Goal: Book appointment/travel/reservation

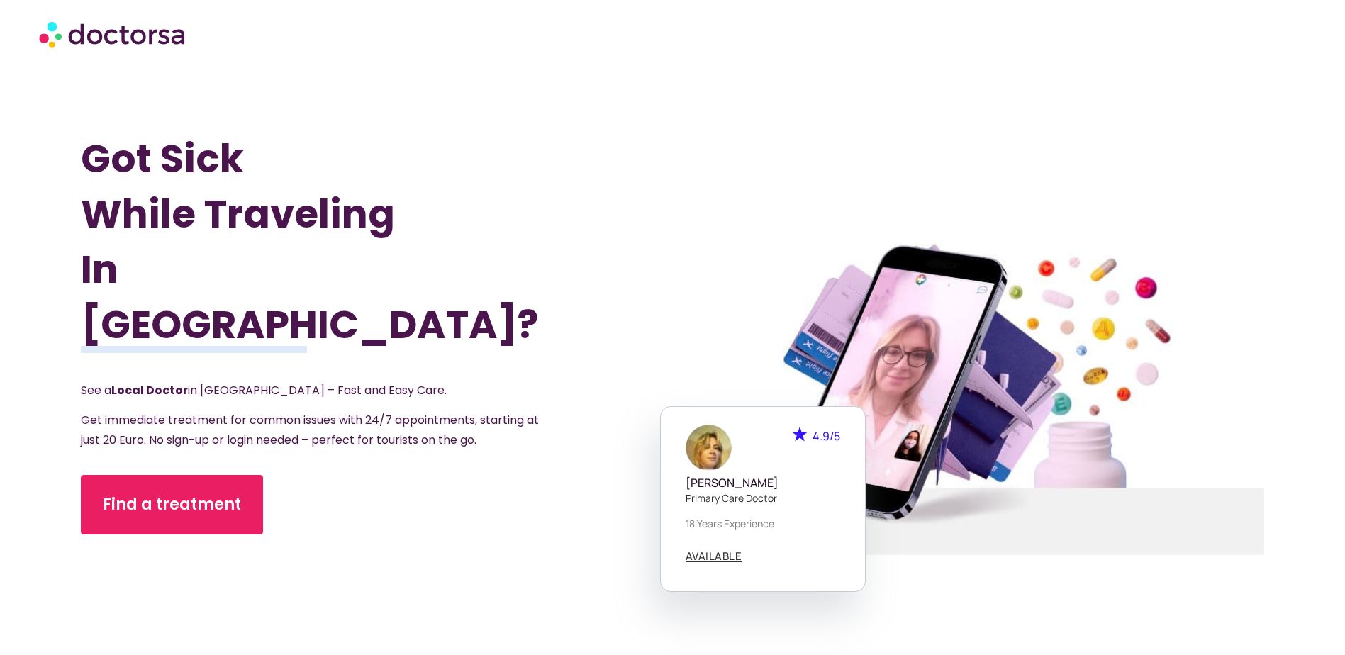
click at [218, 505] on div "Find a treatment" at bounding box center [332, 505] width 503 height 60
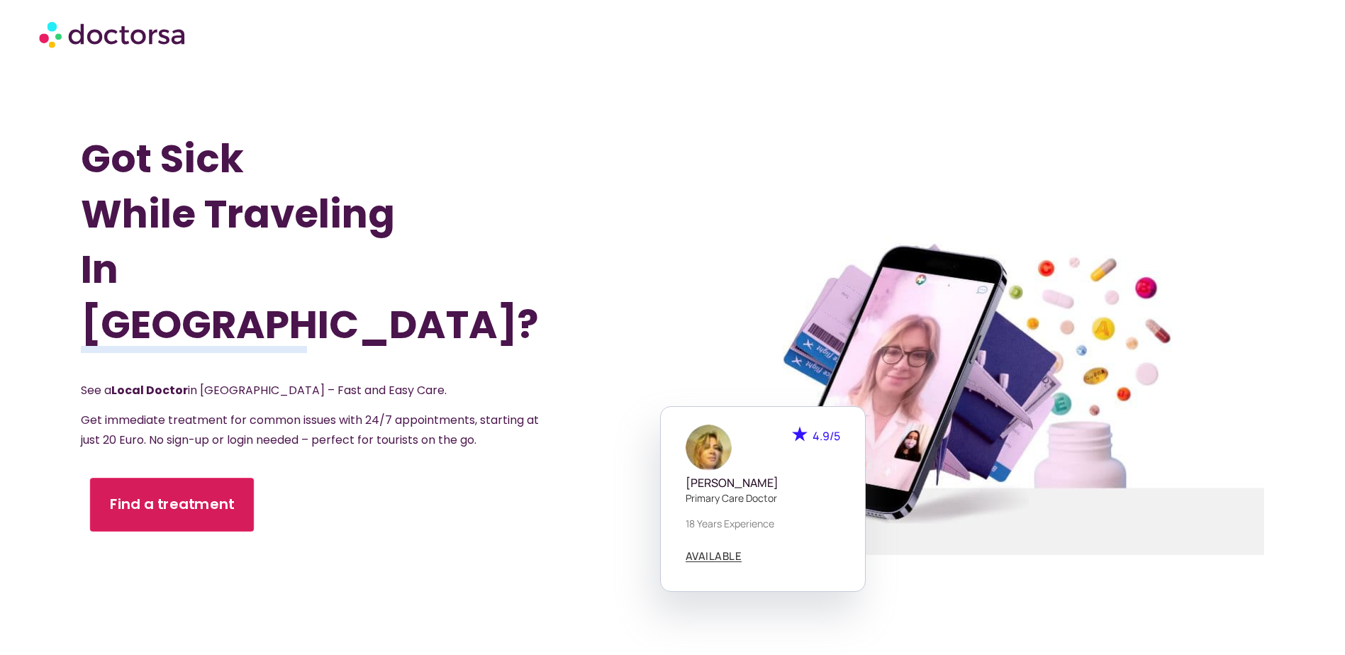
click at [212, 494] on span "Find a treatment" at bounding box center [172, 504] width 125 height 21
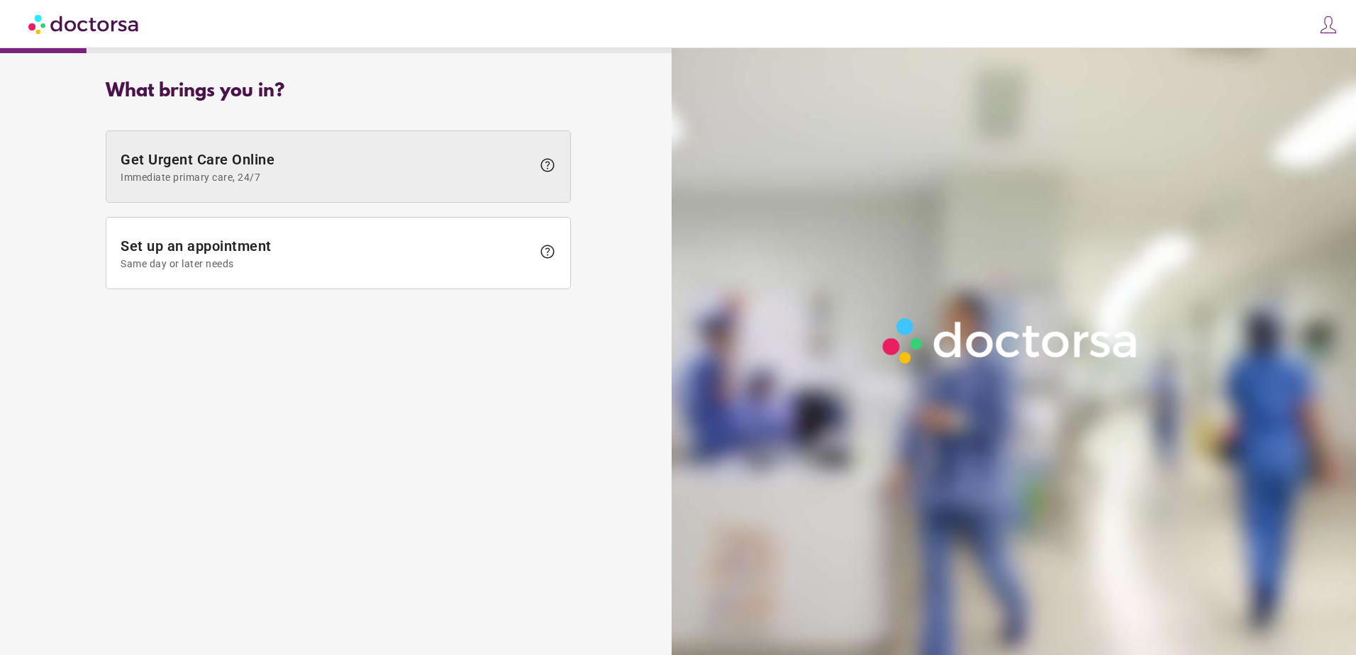
click at [403, 169] on span "Get Urgent Care Online Immediate primary care, 24/7" at bounding box center [326, 167] width 411 height 32
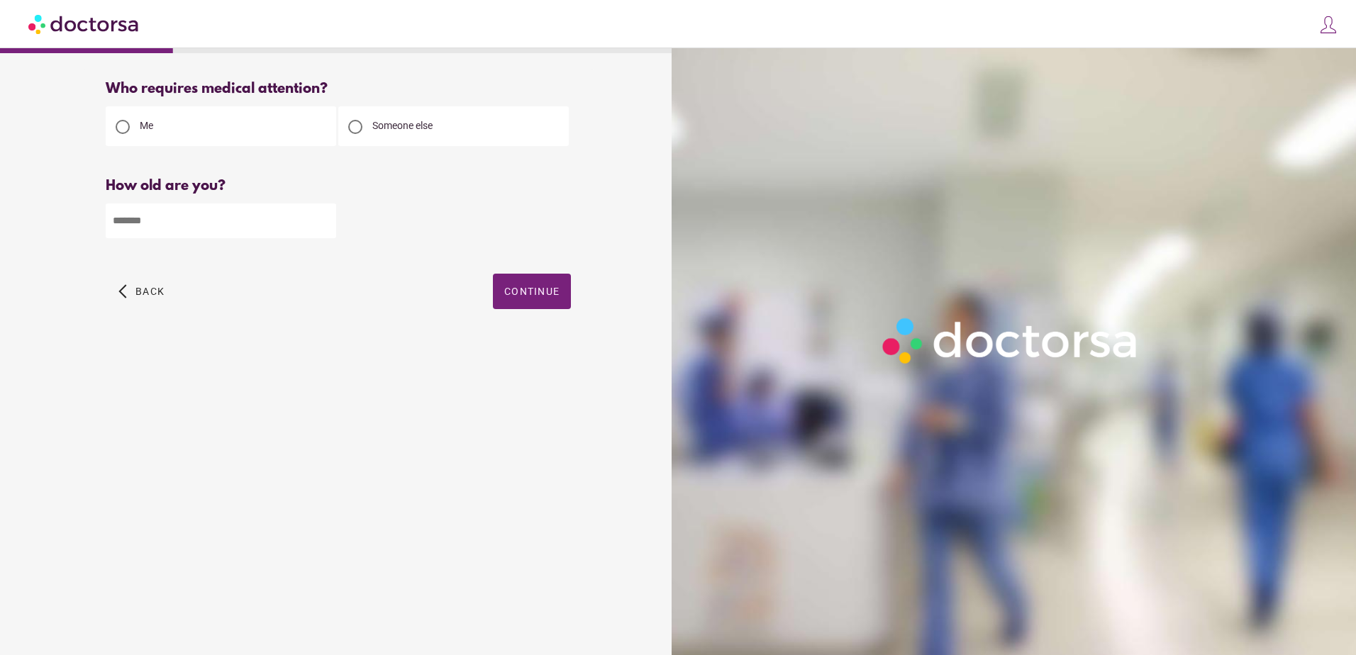
click at [198, 233] on input "number" at bounding box center [221, 221] width 230 height 35
type input "**"
click at [562, 305] on span "button" at bounding box center [532, 291] width 78 height 35
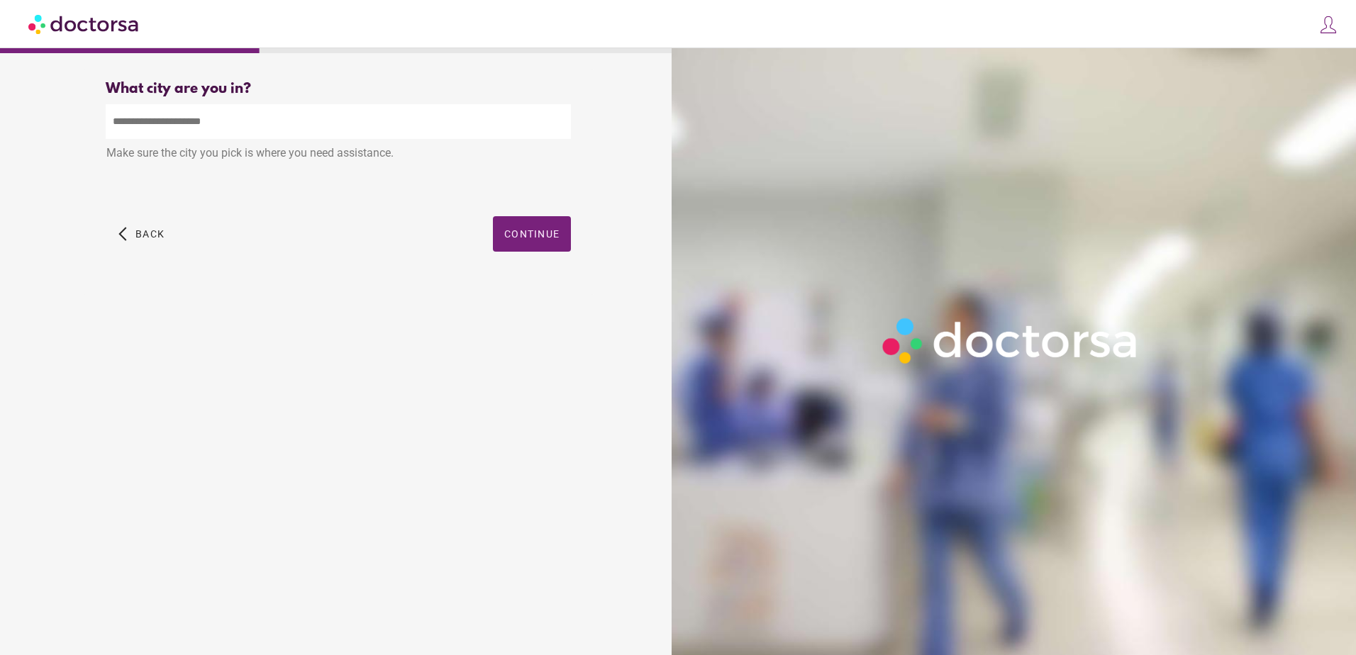
drag, startPoint x: 197, startPoint y: 123, endPoint x: 428, endPoint y: 133, distance: 230.7
click at [199, 121] on input "text" at bounding box center [338, 121] width 465 height 35
click at [435, 155] on div "Brugge, Belgium" at bounding box center [338, 154] width 464 height 28
type input "**********"
click at [567, 250] on span "button" at bounding box center [532, 233] width 78 height 35
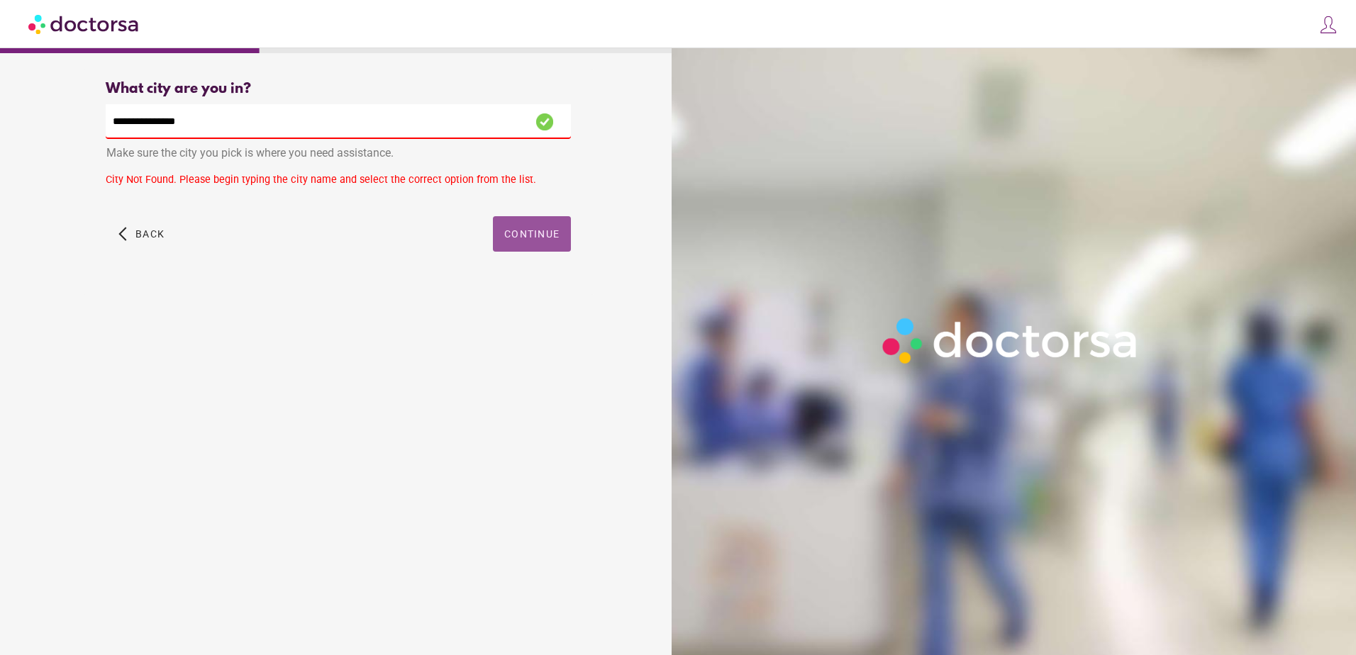
click at [529, 239] on span "Continue" at bounding box center [531, 233] width 55 height 11
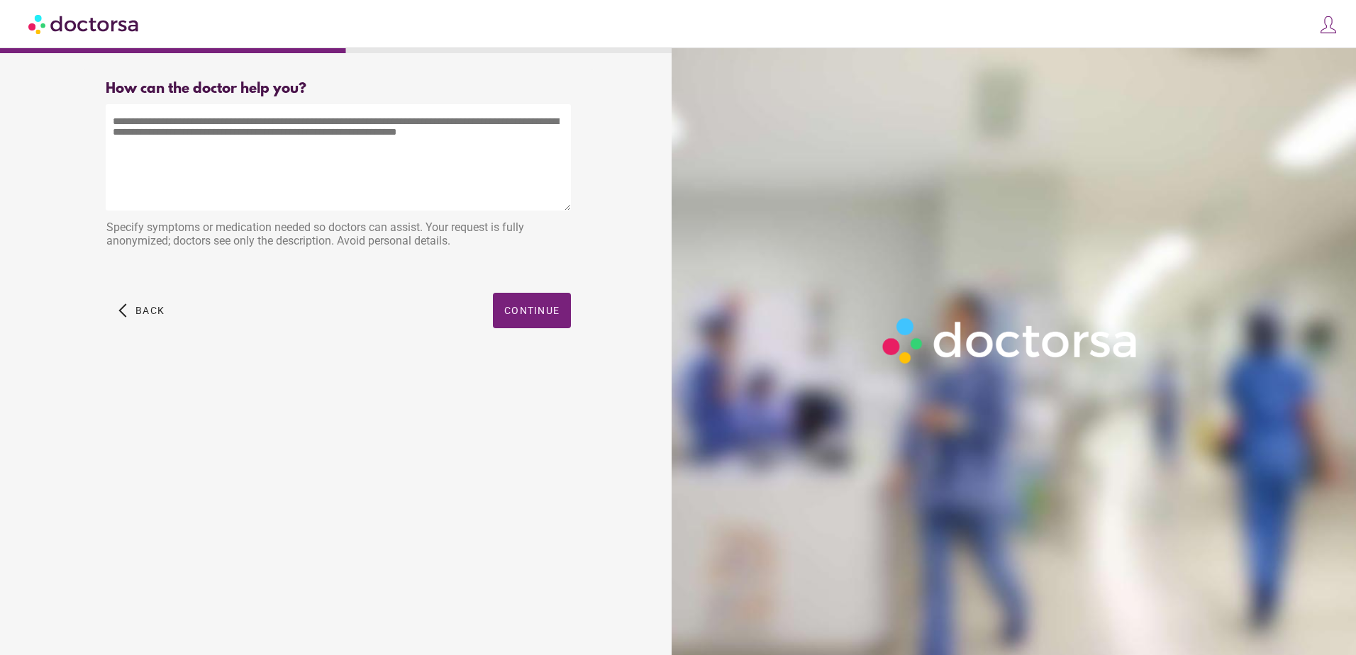
click at [376, 153] on textarea at bounding box center [338, 157] width 465 height 106
type textarea "**********"
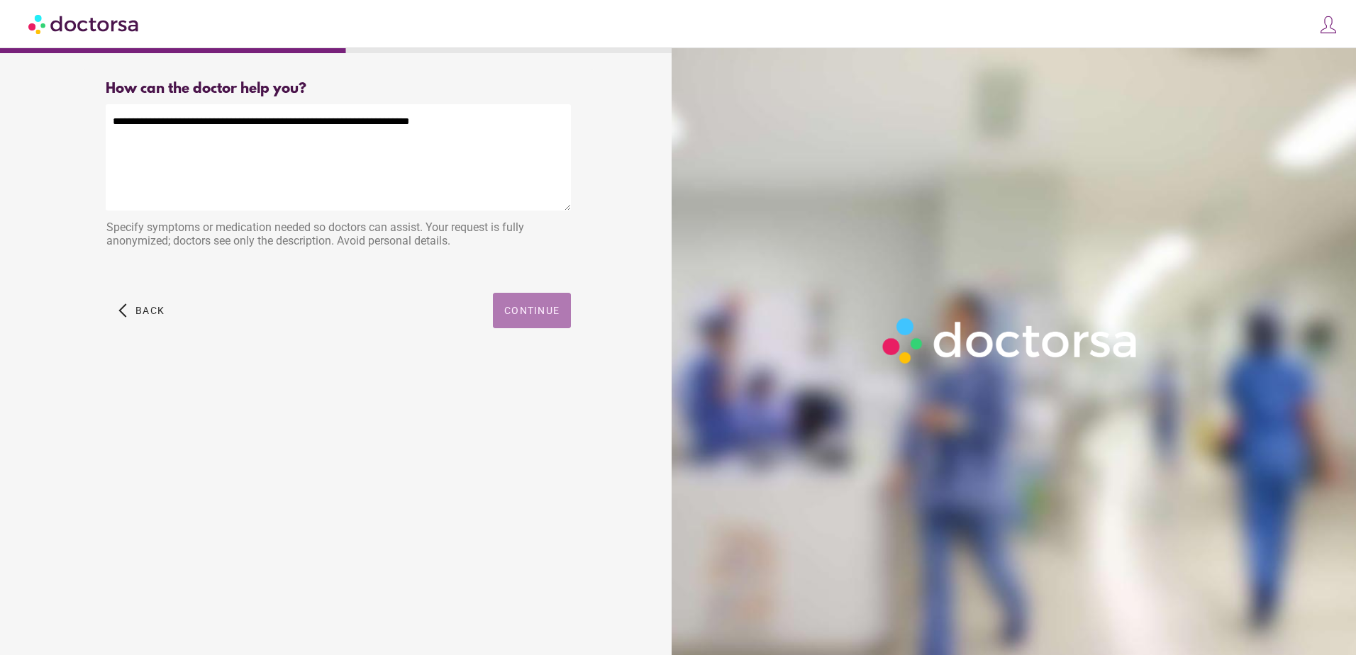
click at [528, 303] on span "button" at bounding box center [532, 310] width 78 height 35
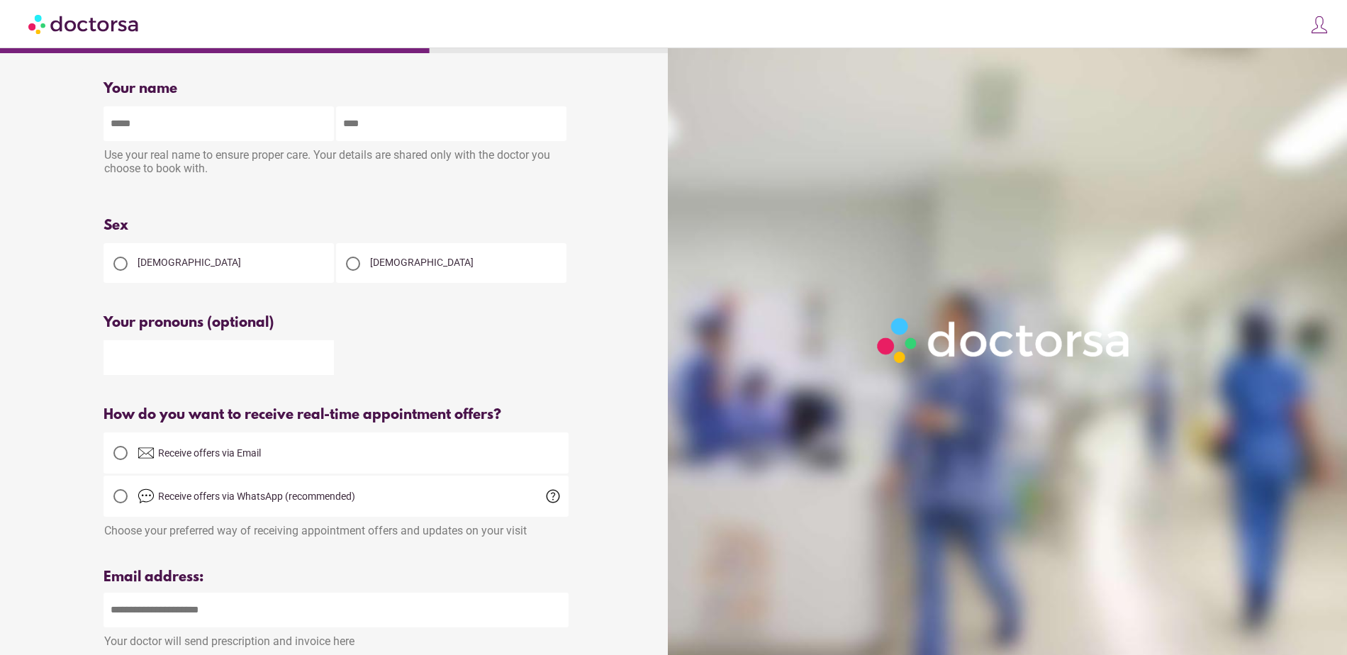
click at [438, 270] on div "[DEMOGRAPHIC_DATA]" at bounding box center [451, 263] width 230 height 40
click at [386, 268] on span "[DEMOGRAPHIC_DATA]" at bounding box center [422, 262] width 104 height 11
click at [151, 123] on input "text" at bounding box center [219, 123] width 230 height 35
type input "****"
drag, startPoint x: 374, startPoint y: 126, endPoint x: 372, endPoint y: 114, distance: 11.5
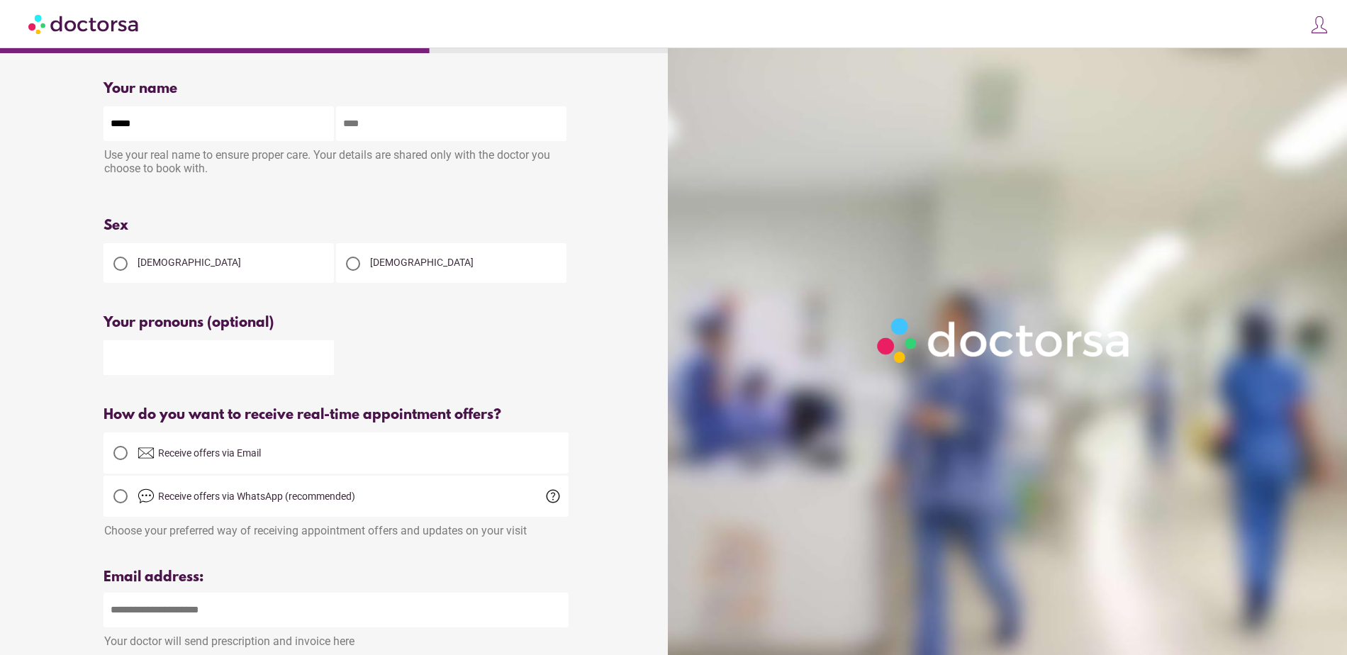
click at [374, 126] on input "text" at bounding box center [451, 123] width 230 height 35
type input "**********"
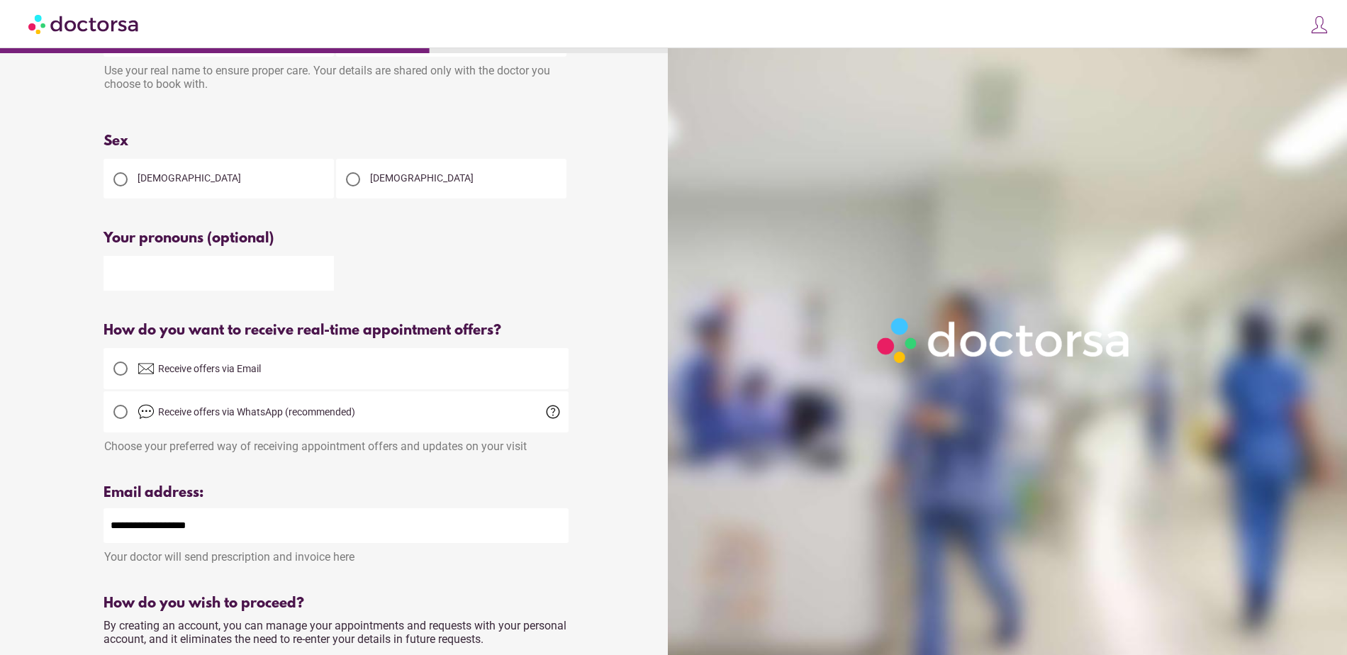
scroll to position [213, 0]
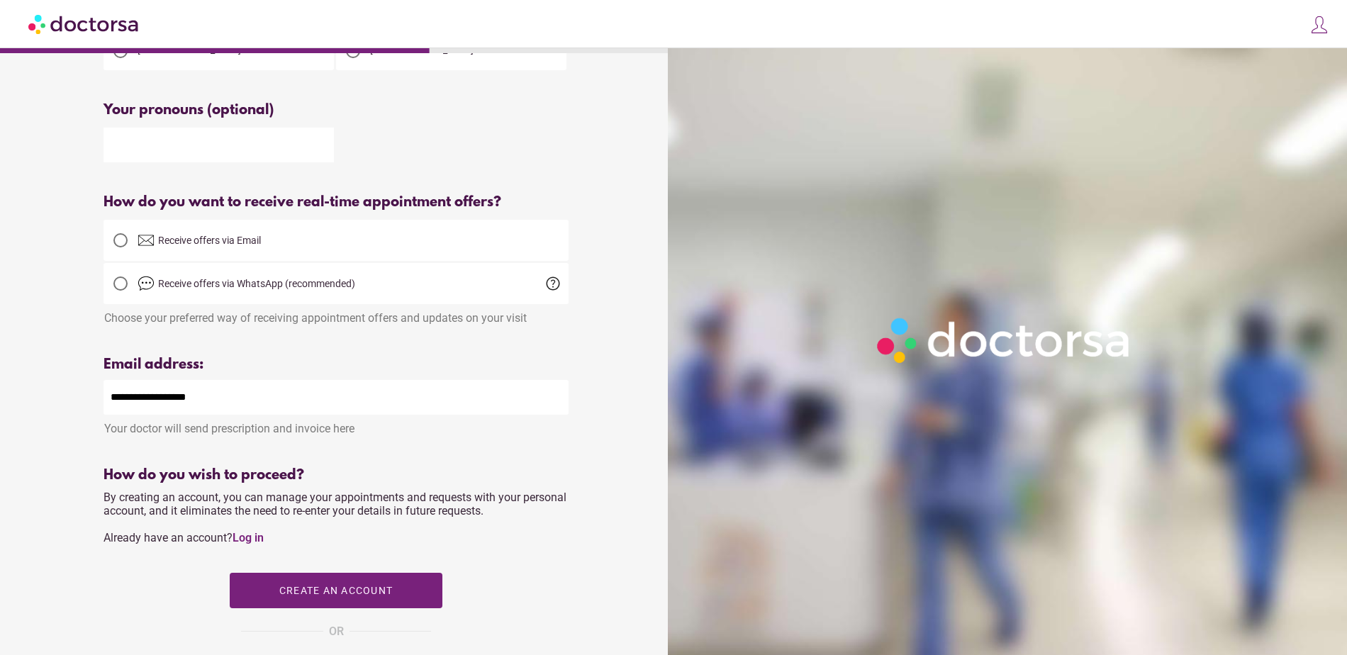
click at [245, 288] on span "Receive offers via WhatsApp (recommended)" at bounding box center [256, 283] width 197 height 11
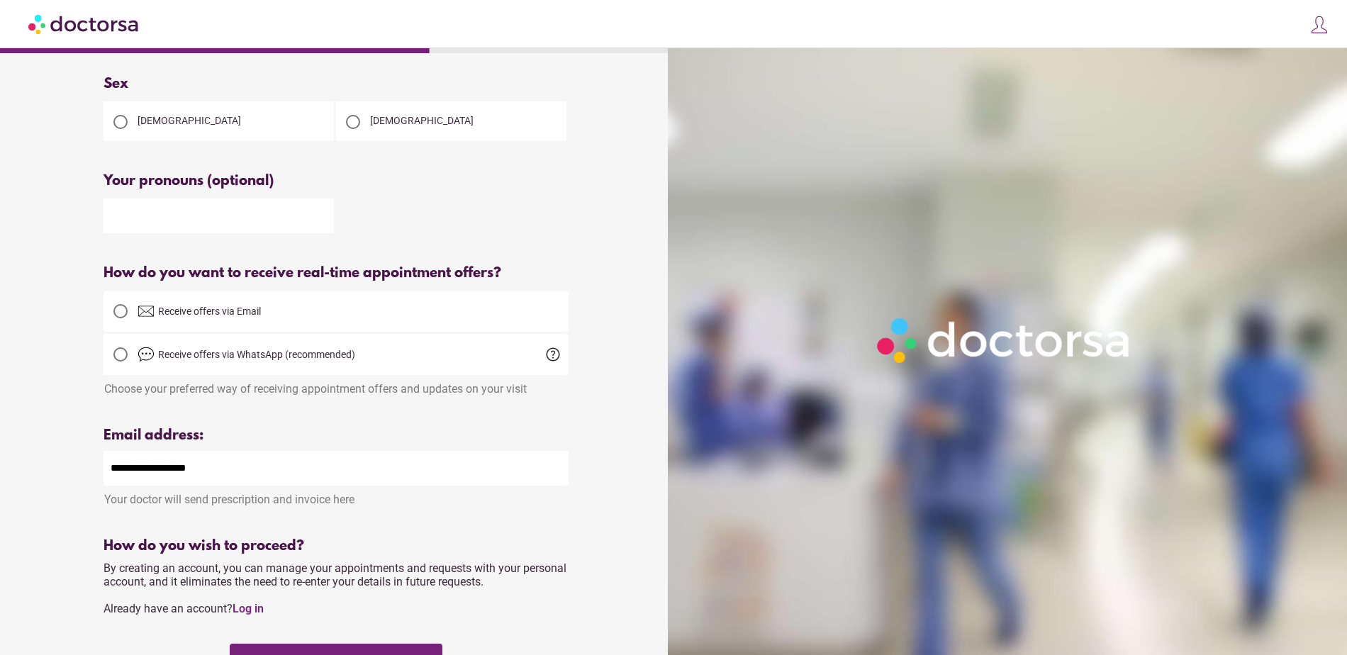
drag, startPoint x: 155, startPoint y: 222, endPoint x: 163, endPoint y: 222, distance: 8.5
click at [158, 222] on input "text" at bounding box center [219, 216] width 230 height 35
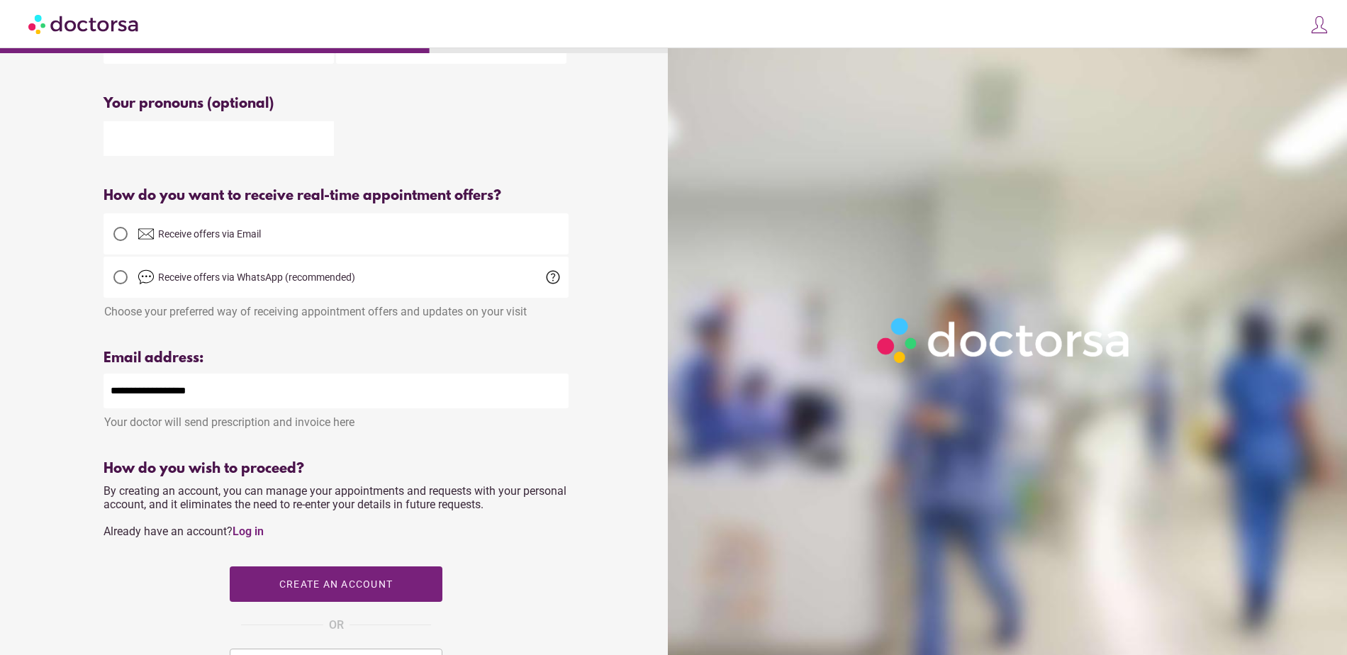
scroll to position [355, 0]
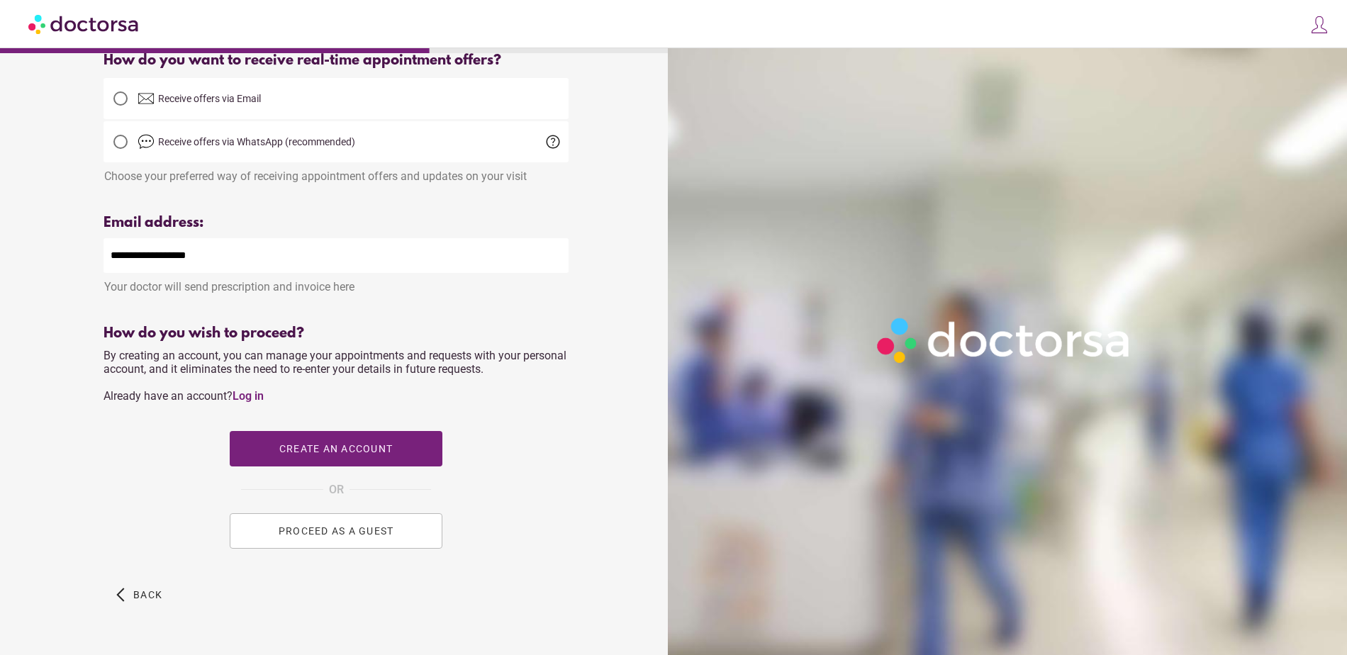
click at [318, 533] on span "PROCEED AS A GUEST" at bounding box center [337, 530] width 116 height 11
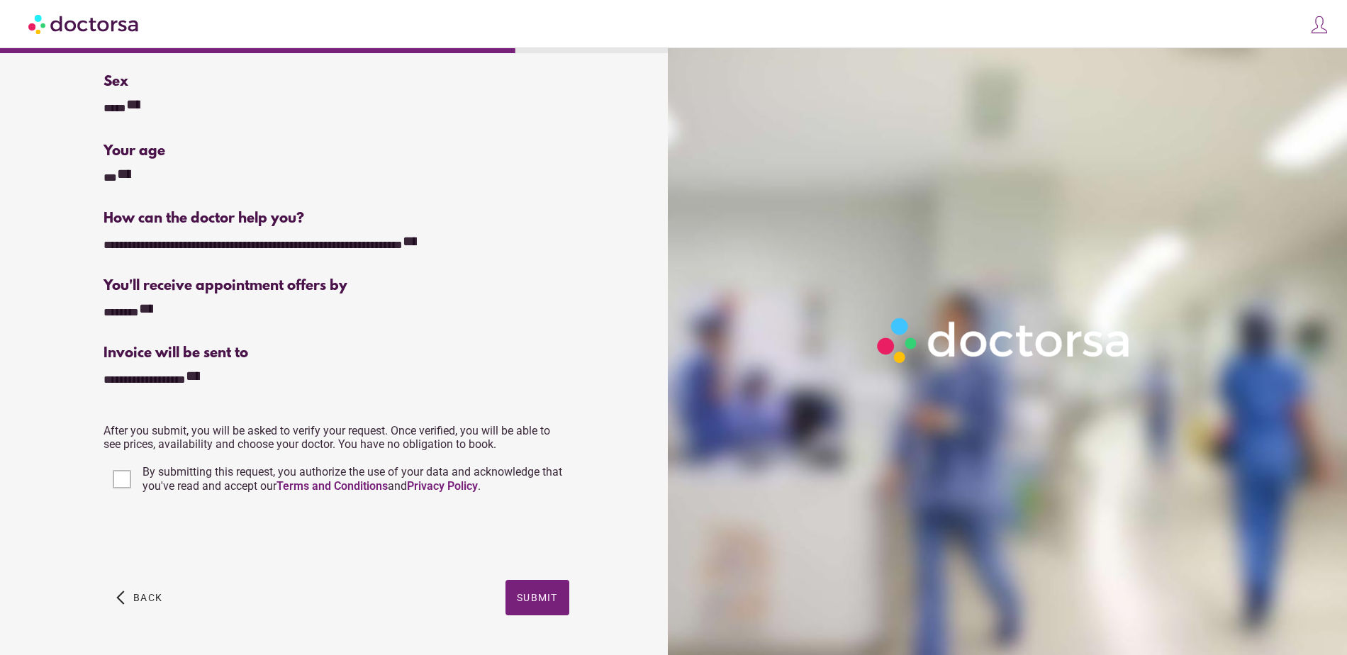
scroll to position [142, 0]
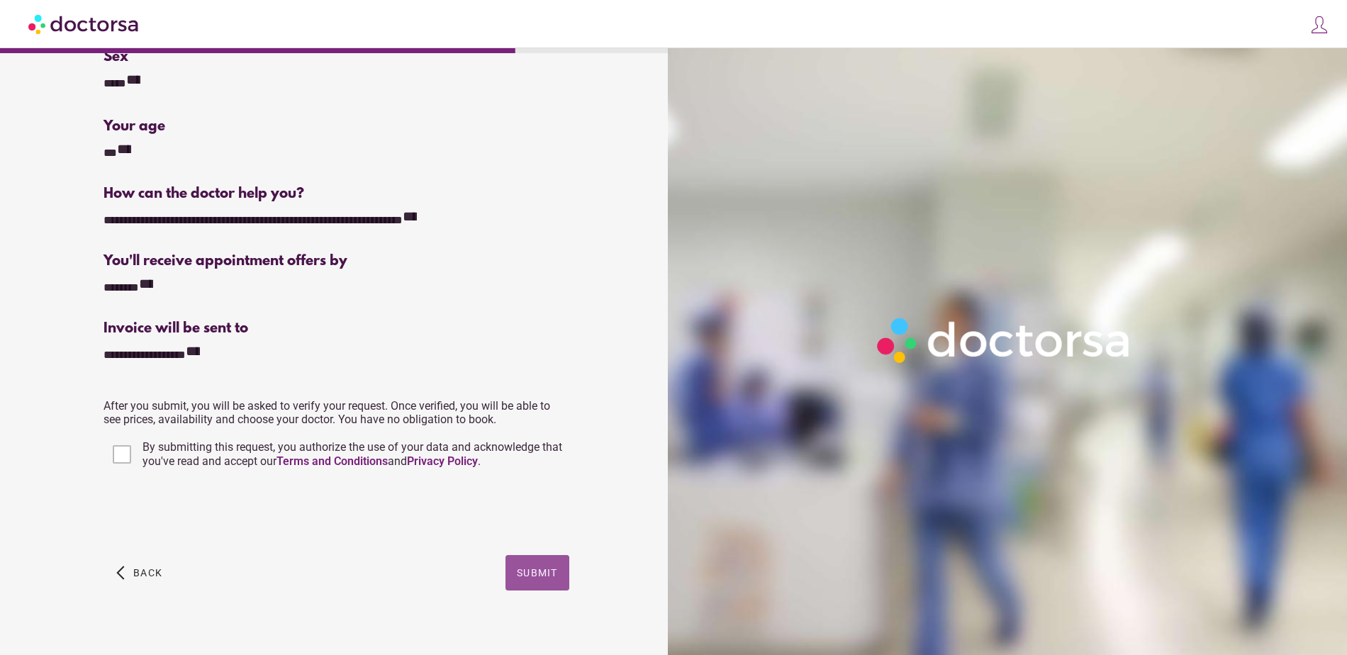
click at [521, 566] on span "button" at bounding box center [538, 572] width 64 height 35
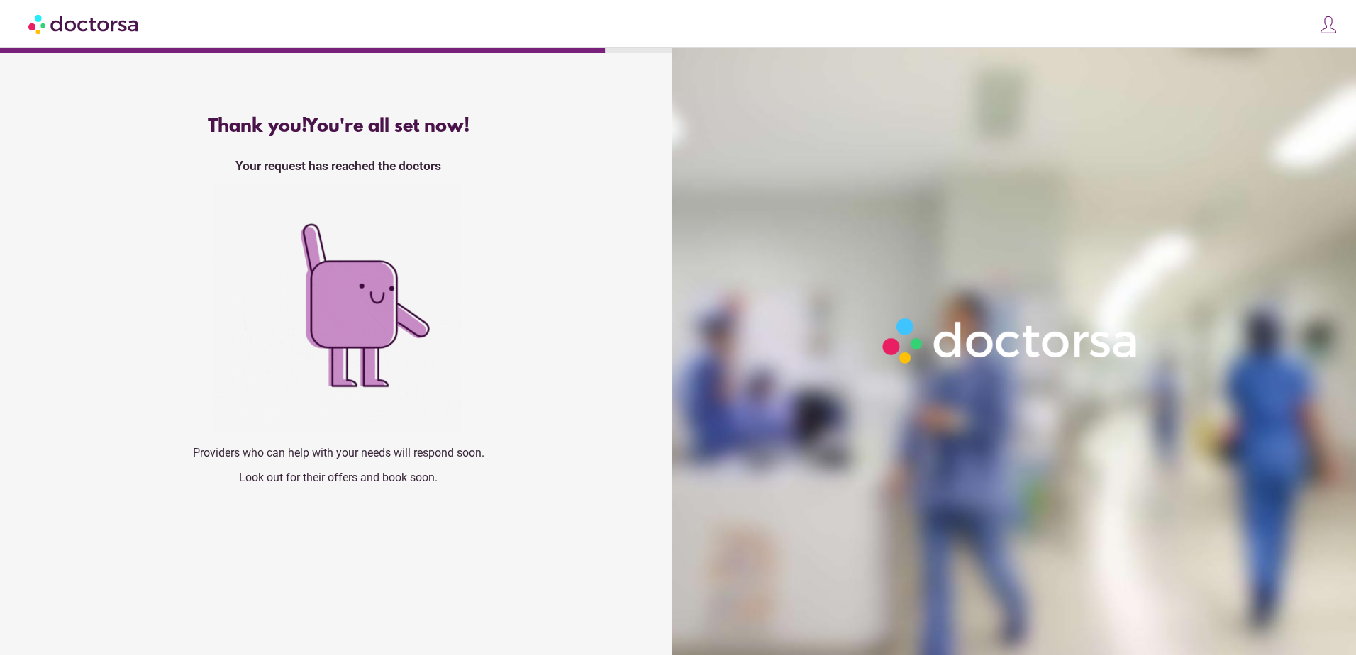
click at [489, 466] on div "Thank you! You're all set now! Your request has reached the doctors Providers w…" at bounding box center [338, 306] width 511 height 402
click at [490, 486] on div "Thank you! You're all set now! Your request has reached the doctors Providers w…" at bounding box center [338, 306] width 511 height 402
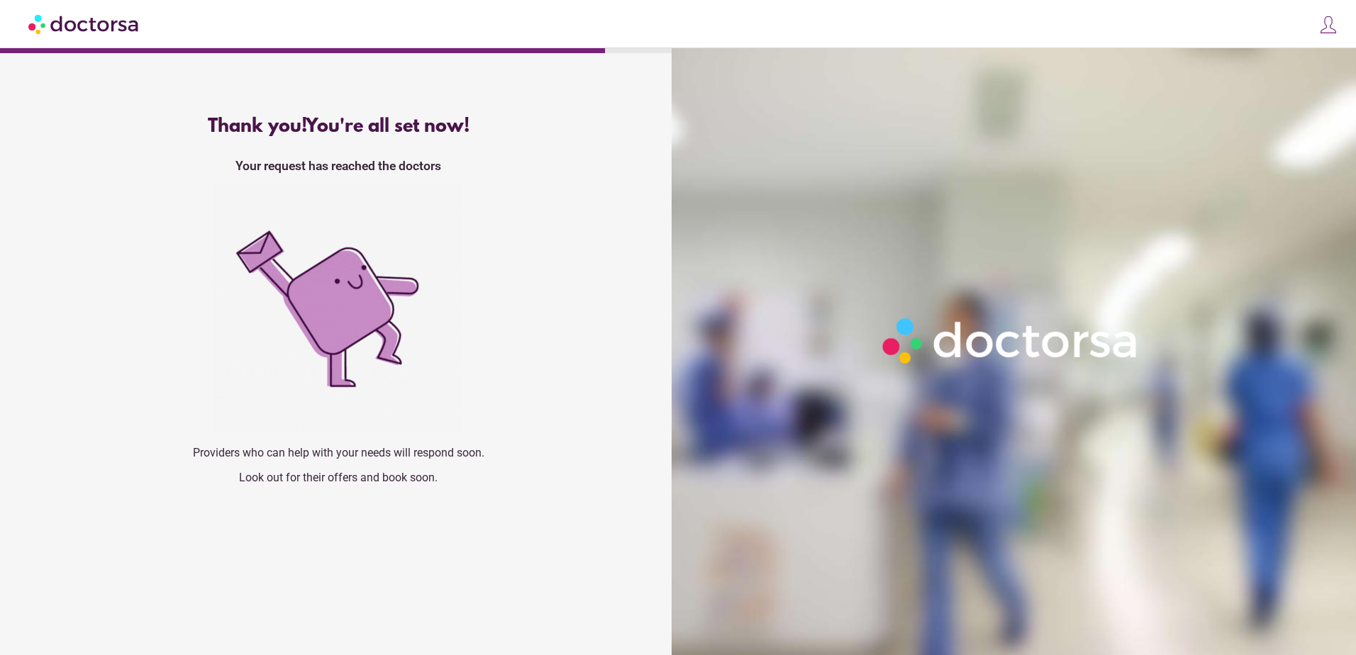
click at [447, 333] on img at bounding box center [338, 308] width 248 height 248
